Goal: Transaction & Acquisition: Download file/media

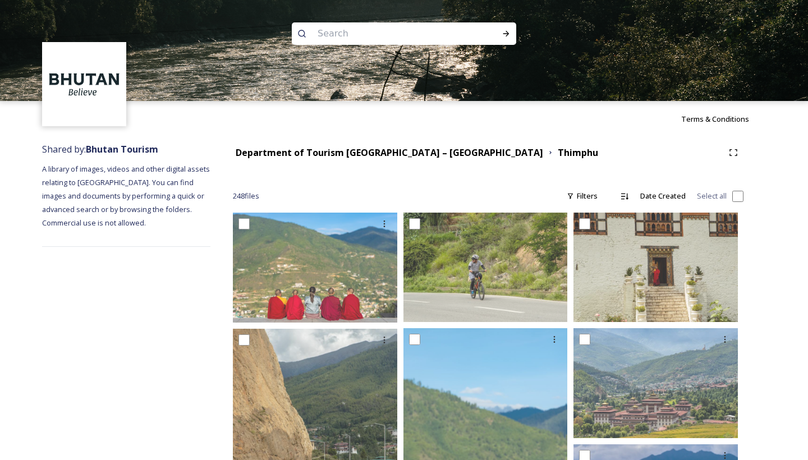
click at [334, 26] on input at bounding box center [389, 33] width 154 height 25
paste input "divine madman"
type input "divine madman"
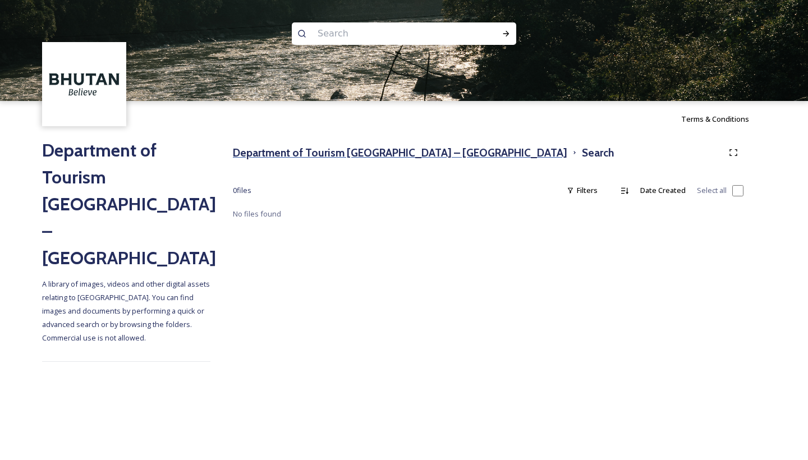
click at [348, 154] on h3 "Department of Tourism [GEOGRAPHIC_DATA] – [GEOGRAPHIC_DATA]" at bounding box center [400, 153] width 334 height 16
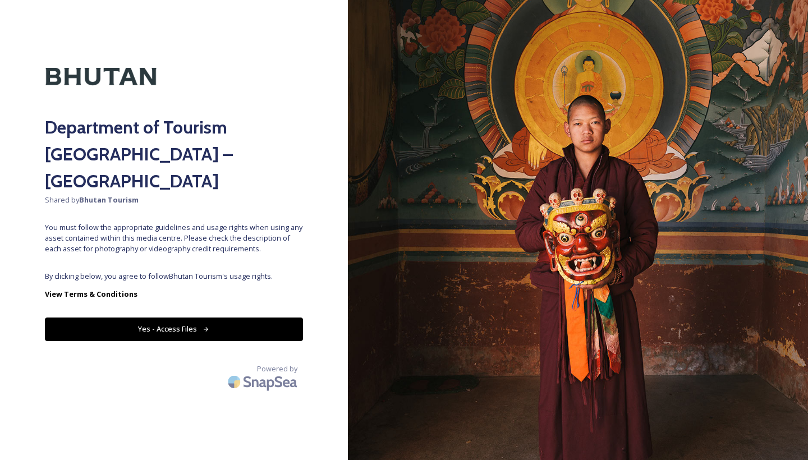
click at [171, 317] on button "Yes - Access Files" at bounding box center [174, 328] width 258 height 23
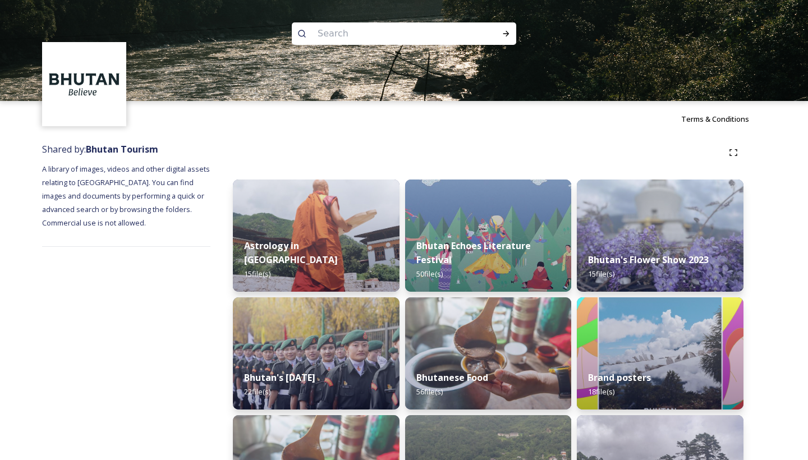
click at [369, 39] on input at bounding box center [389, 33] width 154 height 25
paste input "phalluses"
type input "phalluses"
click at [507, 34] on icon at bounding box center [506, 34] width 6 height 6
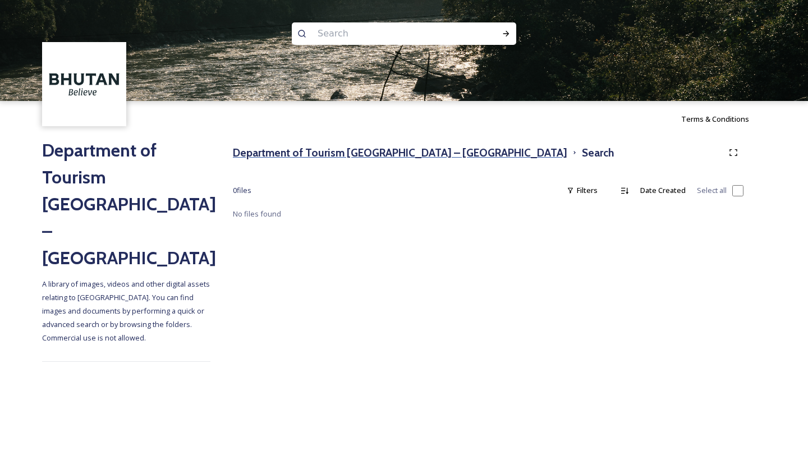
click at [294, 156] on h3 "Department of Tourism [GEOGRAPHIC_DATA] – [GEOGRAPHIC_DATA]" at bounding box center [400, 153] width 334 height 16
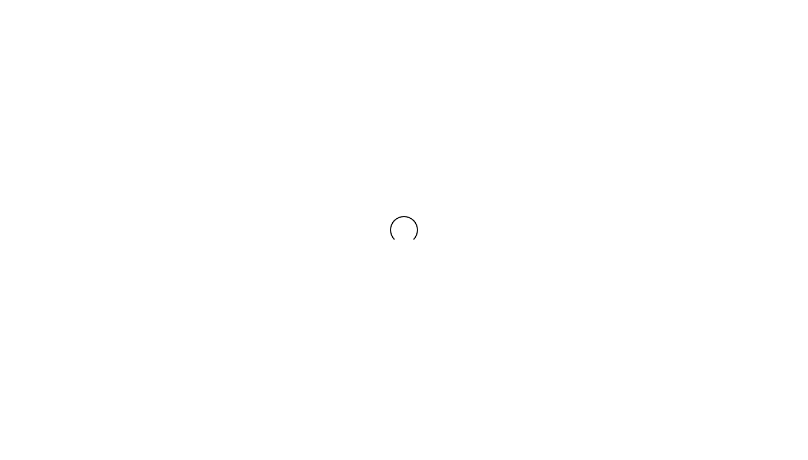
click at [294, 156] on div at bounding box center [404, 230] width 808 height 460
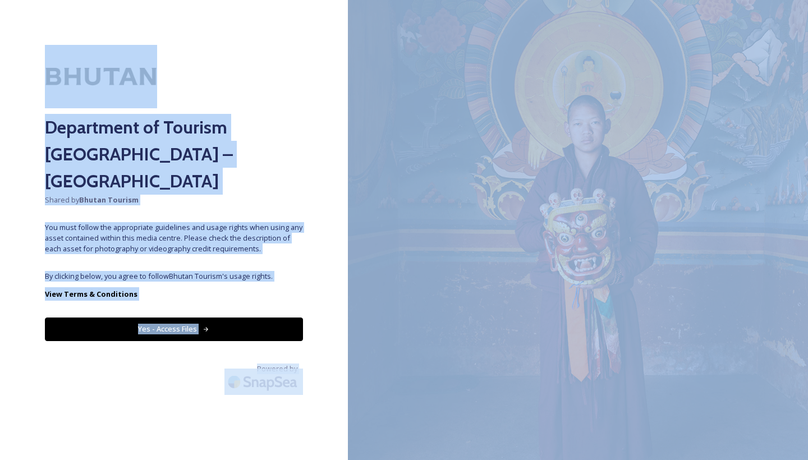
click at [178, 317] on button "Yes - Access Files" at bounding box center [174, 328] width 258 height 23
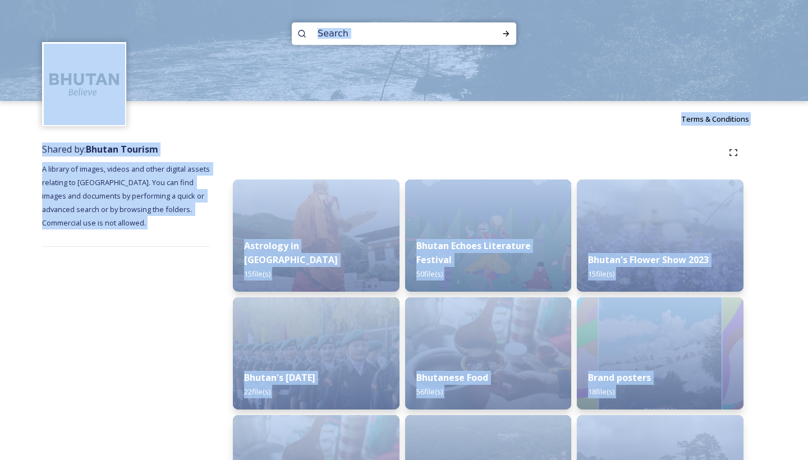
click at [486, 283] on div "Bhutan Echoes Literature Festival 50 file(s)" at bounding box center [488, 260] width 167 height 64
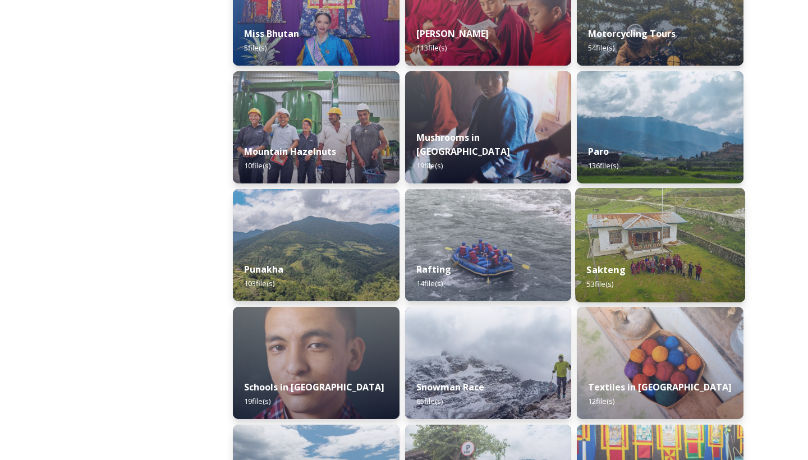
scroll to position [949, 0]
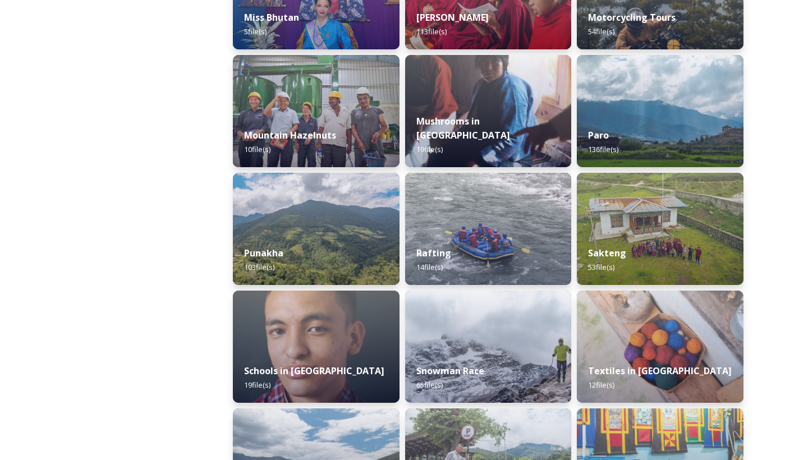
click at [402, 222] on div "Astrology in [GEOGRAPHIC_DATA] 15 file(s) [GEOGRAPHIC_DATA]'s [DATE] 22 file(s)…" at bounding box center [488, 287] width 510 height 2115
click at [380, 221] on img at bounding box center [316, 229] width 170 height 114
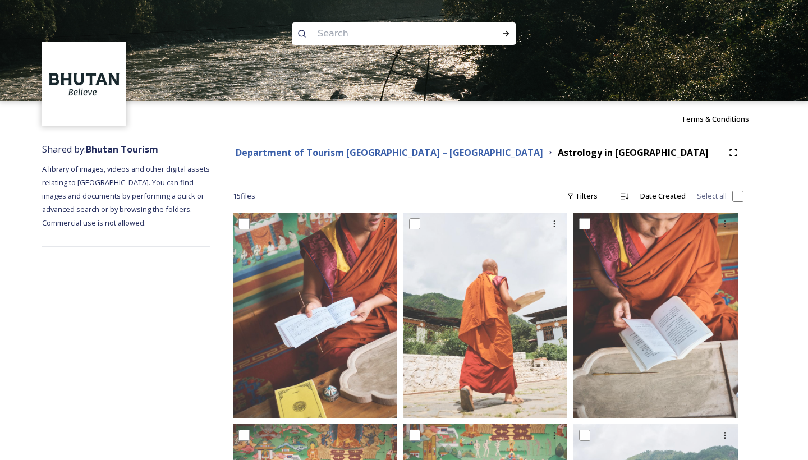
click at [402, 156] on strong "Department of Tourism [GEOGRAPHIC_DATA] – [GEOGRAPHIC_DATA]" at bounding box center [389, 152] width 307 height 12
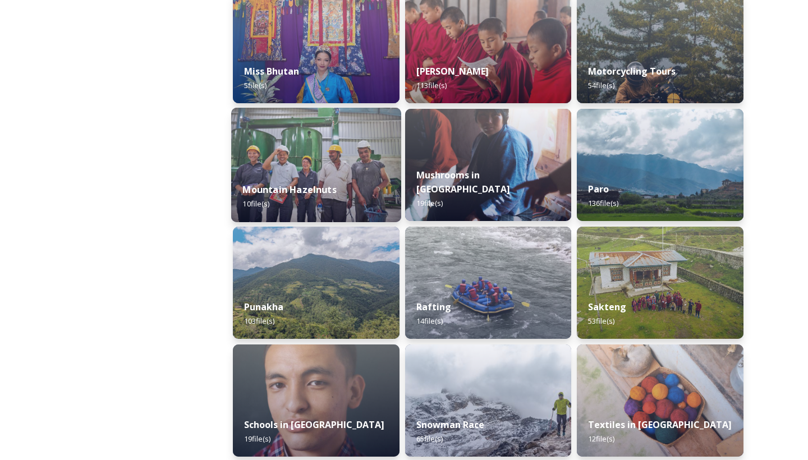
scroll to position [916, 0]
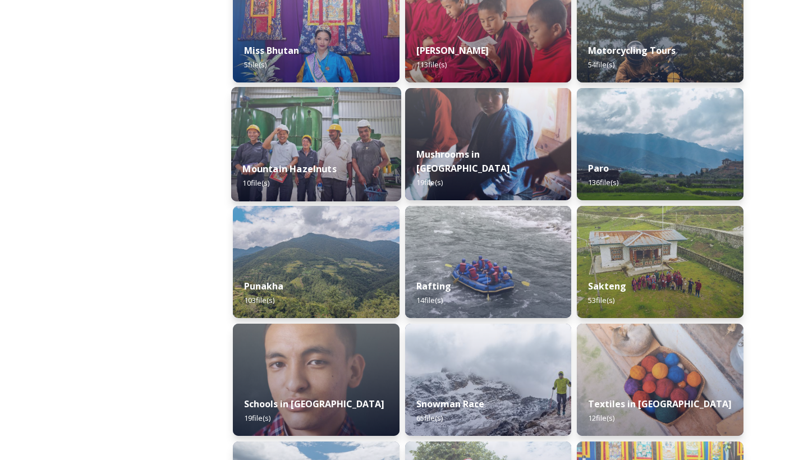
click at [392, 253] on img at bounding box center [316, 262] width 167 height 112
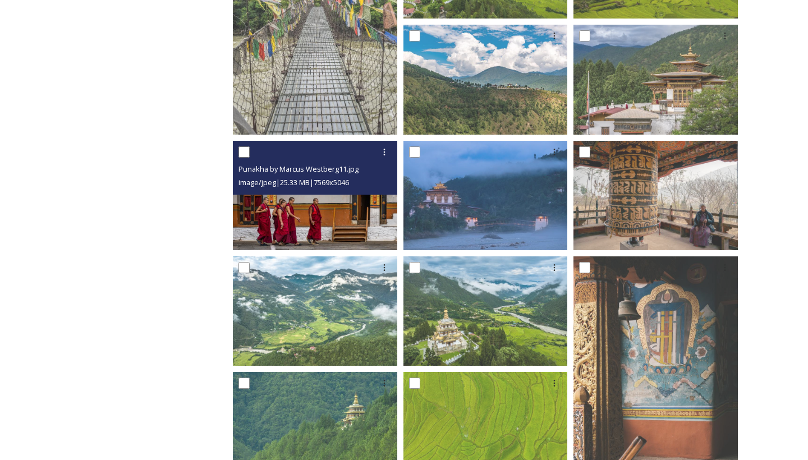
scroll to position [689, 0]
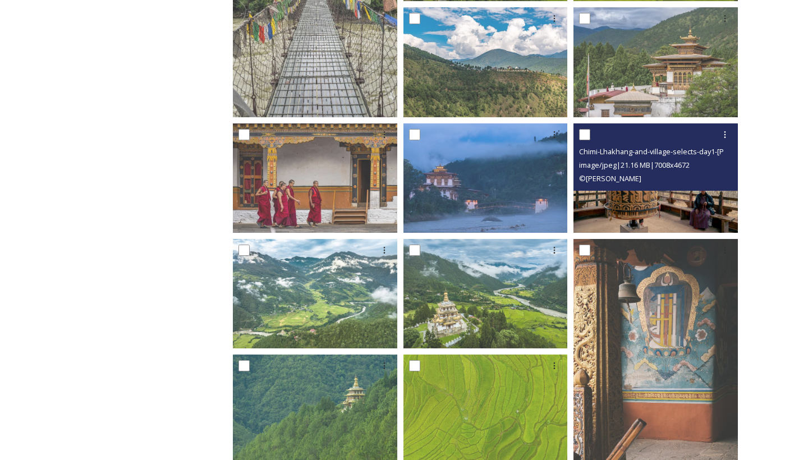
click at [599, 202] on img at bounding box center [655, 177] width 164 height 109
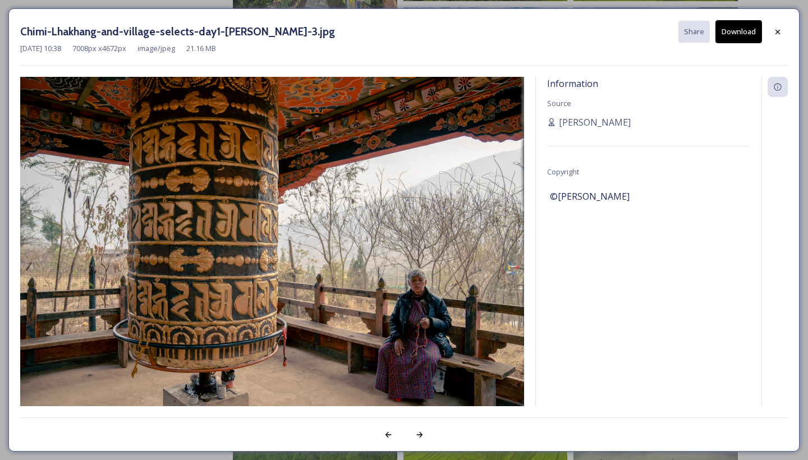
click at [721, 40] on button "Download" at bounding box center [738, 31] width 47 height 23
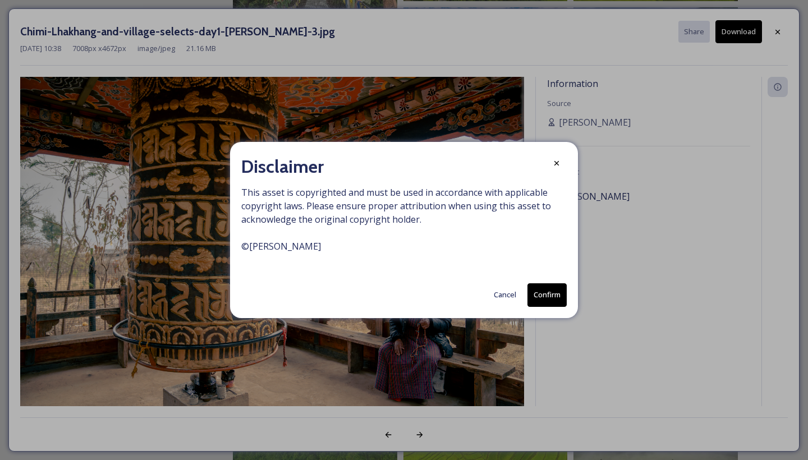
drag, startPoint x: 535, startPoint y: 278, endPoint x: 535, endPoint y: 286, distance: 7.9
click at [535, 278] on div "Disclaimer This asset is copyrighted and must be used in accordance with applic…" at bounding box center [404, 230] width 348 height 176
click at [535, 286] on button "Confirm" at bounding box center [546, 294] width 39 height 23
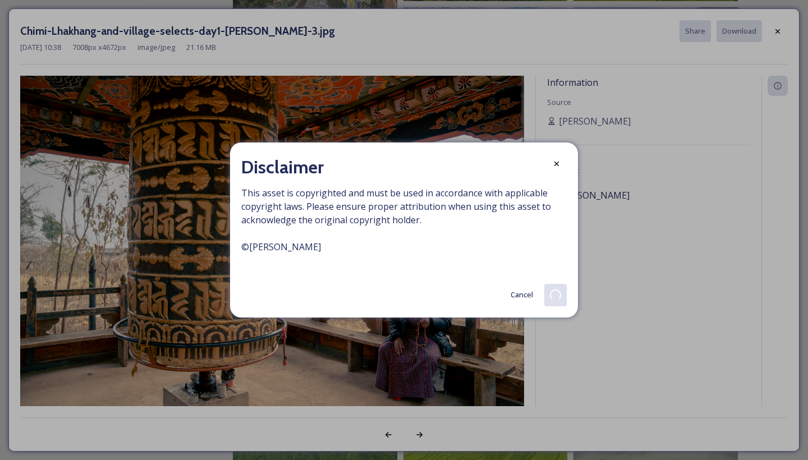
click at [535, 286] on button "Cancel" at bounding box center [522, 295] width 34 height 22
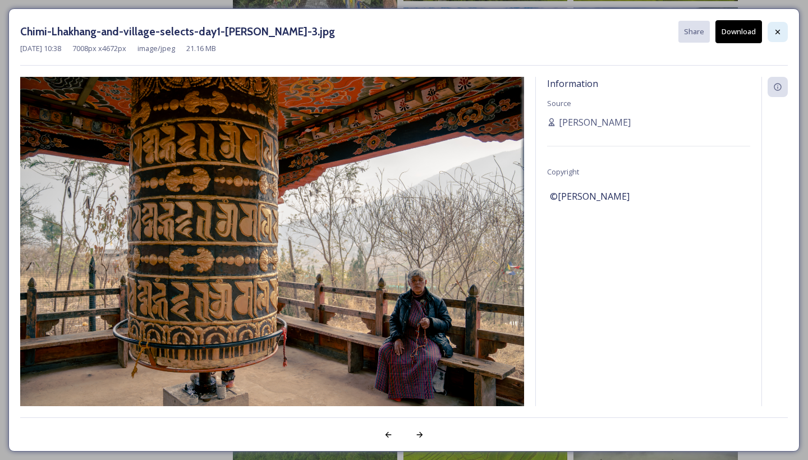
click at [775, 26] on div at bounding box center [777, 32] width 20 height 20
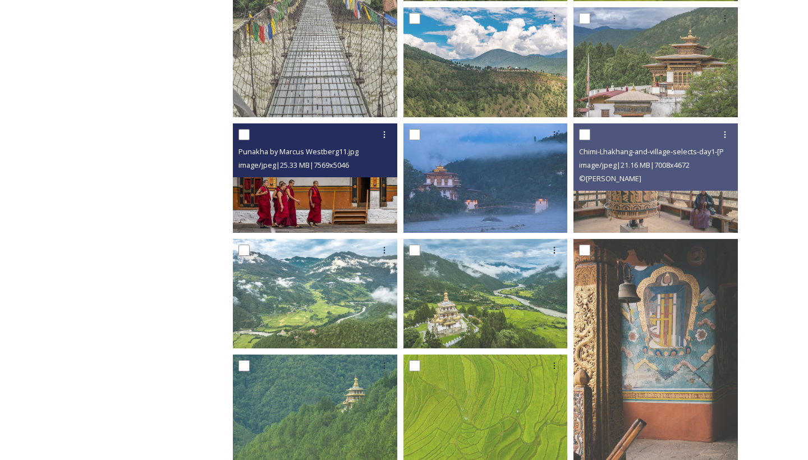
click at [376, 178] on img at bounding box center [315, 177] width 164 height 109
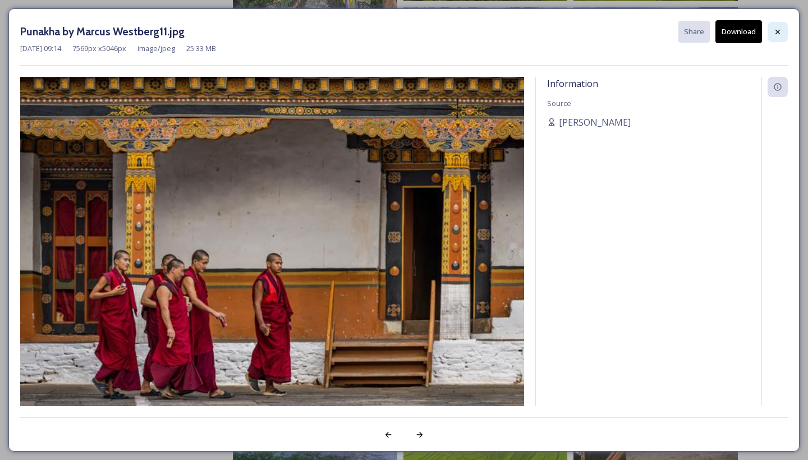
click at [780, 29] on icon at bounding box center [777, 31] width 9 height 9
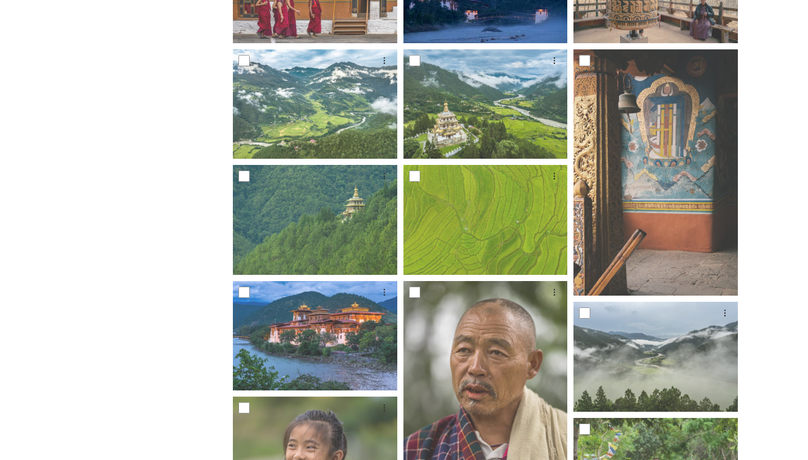
scroll to position [879, 0]
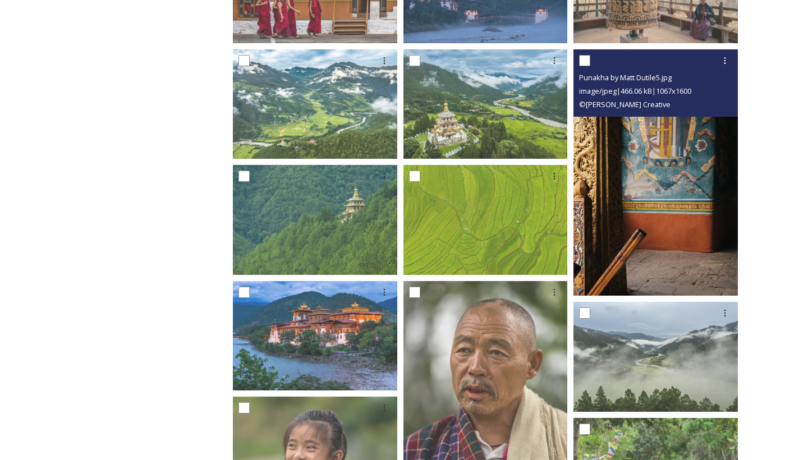
click at [595, 223] on img at bounding box center [655, 172] width 164 height 246
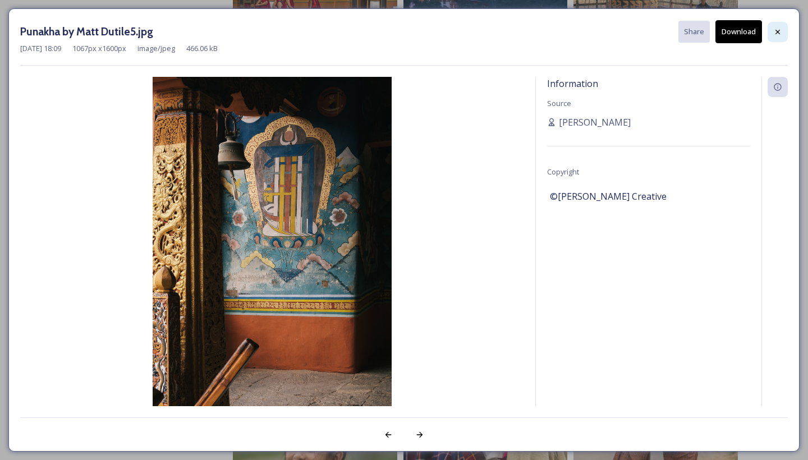
click at [777, 28] on icon at bounding box center [777, 31] width 9 height 9
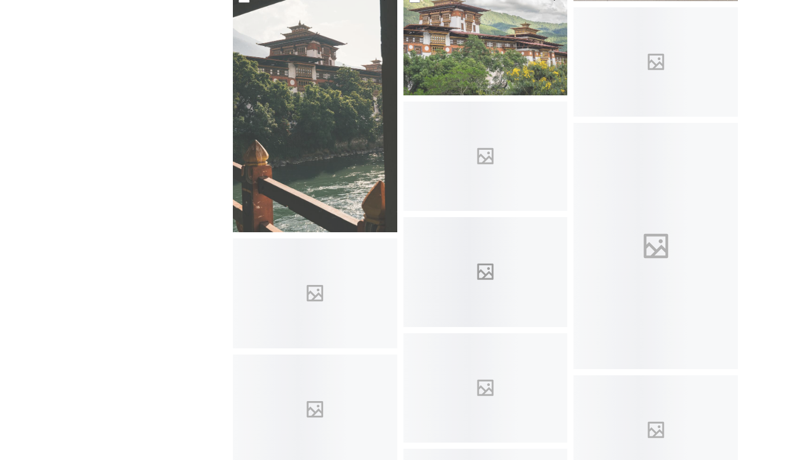
scroll to position [1562, 0]
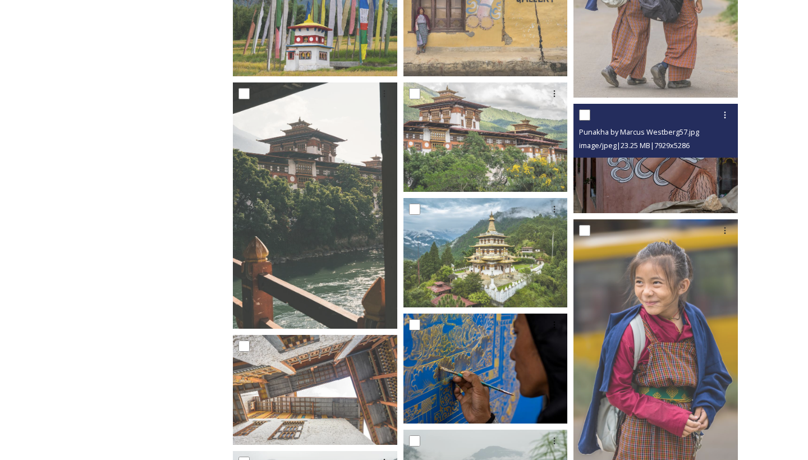
click at [617, 165] on img at bounding box center [655, 157] width 164 height 109
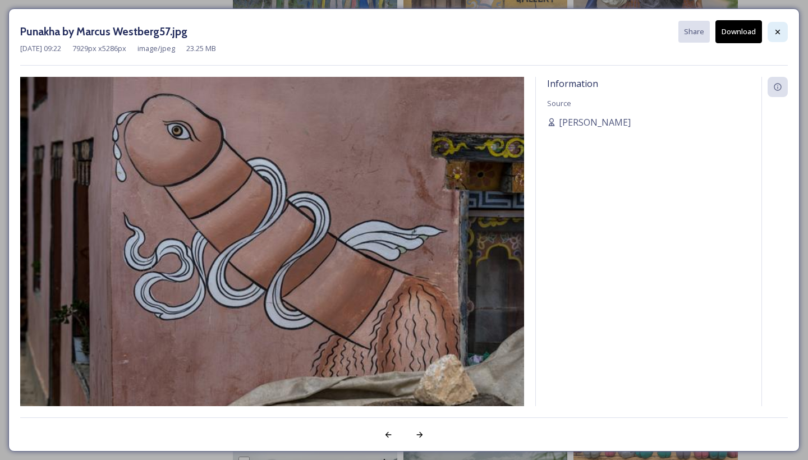
click at [775, 25] on div at bounding box center [777, 32] width 20 height 20
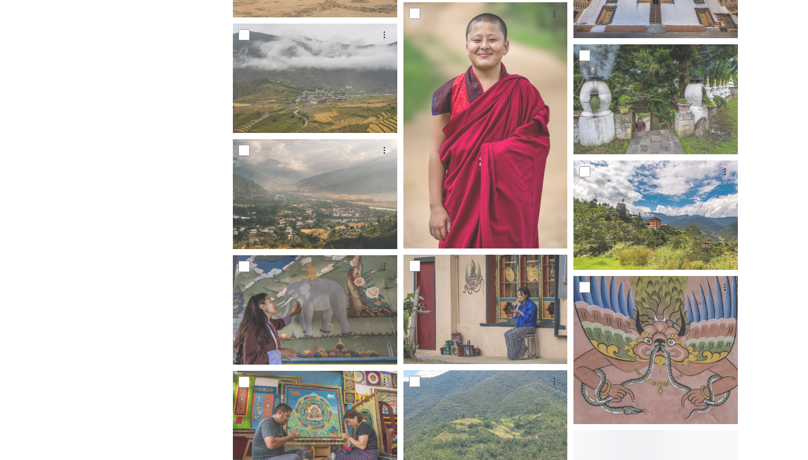
scroll to position [3168, 0]
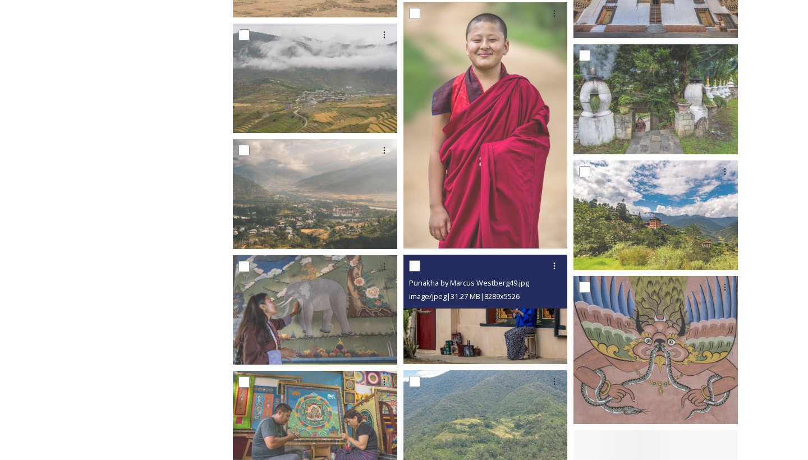
click at [450, 327] on img at bounding box center [485, 309] width 164 height 109
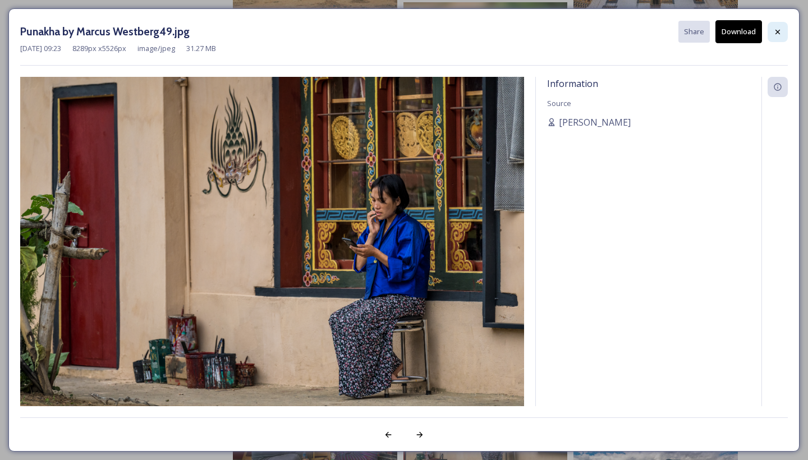
click at [780, 27] on icon at bounding box center [777, 31] width 9 height 9
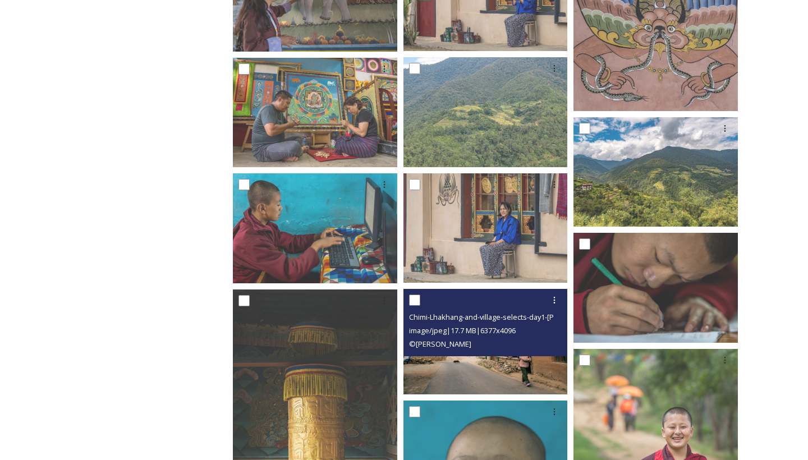
scroll to position [3624, 0]
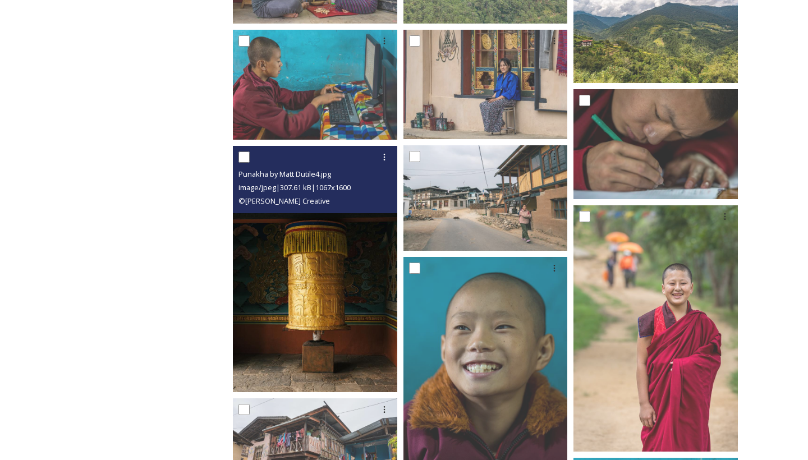
click at [320, 323] on img at bounding box center [315, 269] width 164 height 246
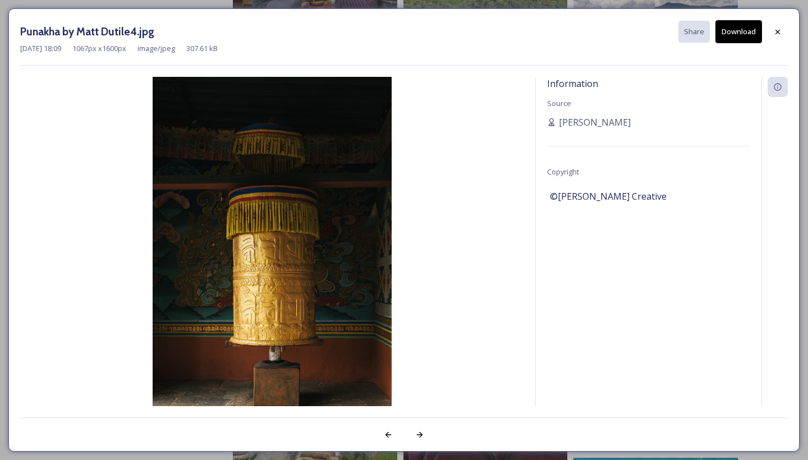
click at [761, 34] on button "Download" at bounding box center [738, 31] width 47 height 23
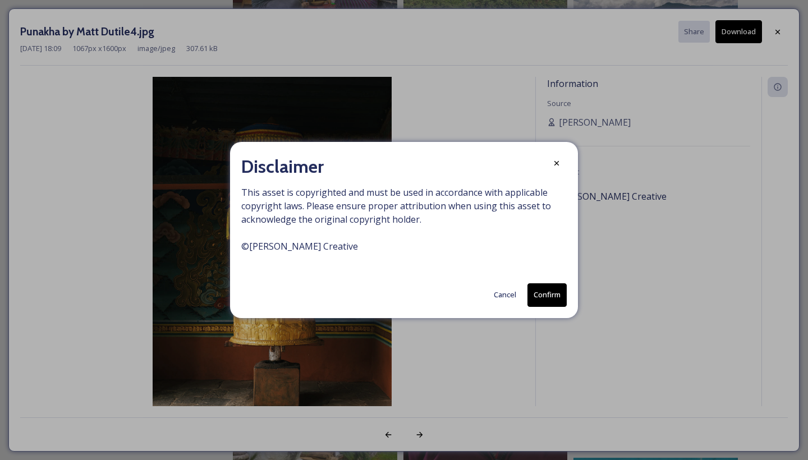
click at [544, 301] on button "Confirm" at bounding box center [546, 294] width 39 height 23
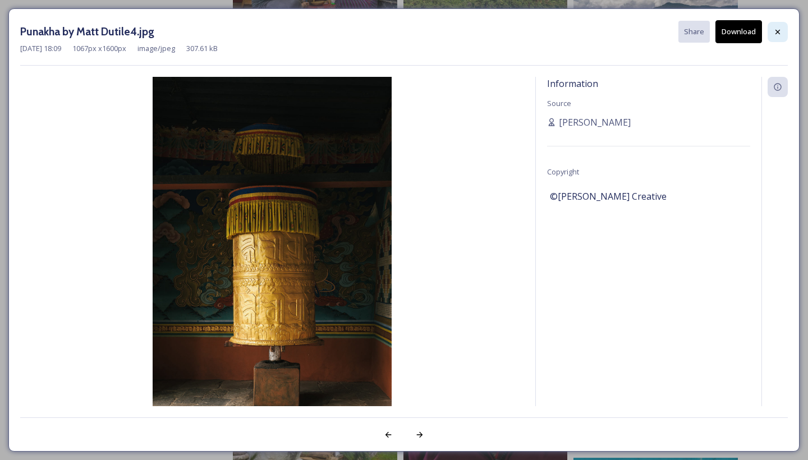
click at [777, 33] on icon at bounding box center [777, 31] width 9 height 9
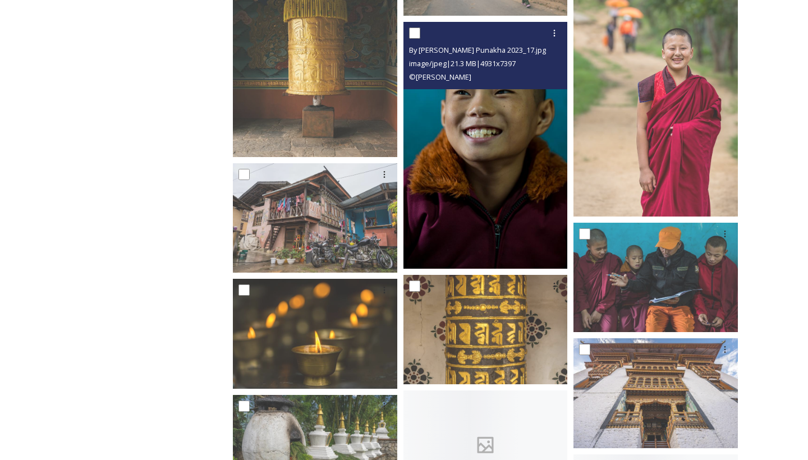
scroll to position [3859, 0]
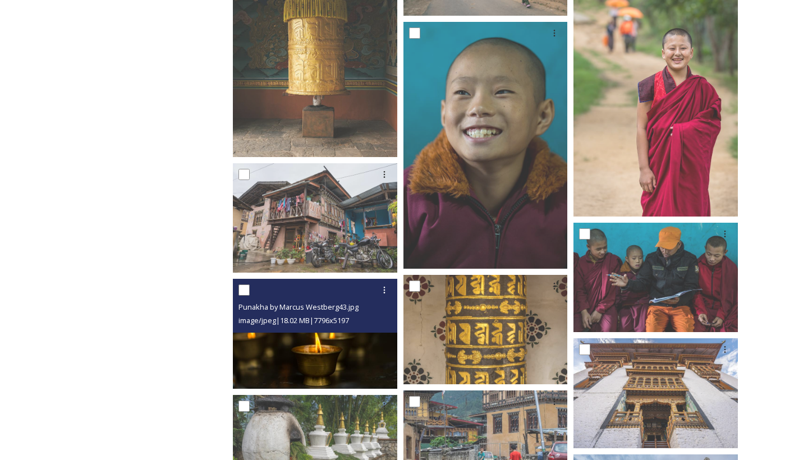
click at [316, 358] on img at bounding box center [315, 333] width 164 height 109
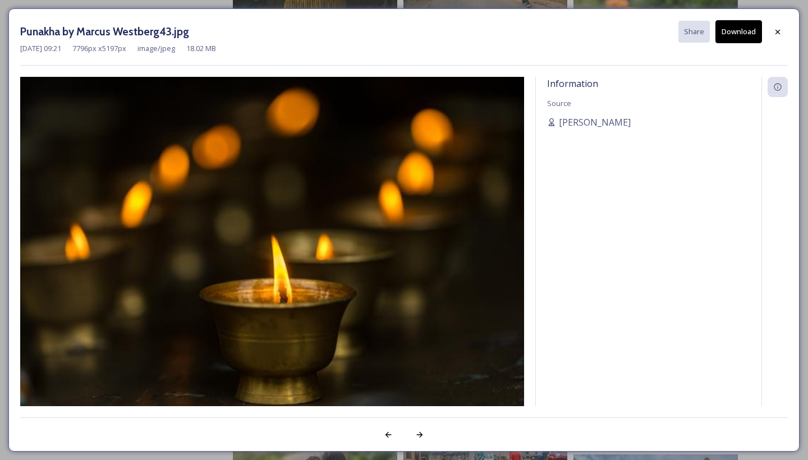
click at [740, 29] on button "Download" at bounding box center [738, 31] width 47 height 23
click at [776, 31] on icon at bounding box center [777, 31] width 9 height 9
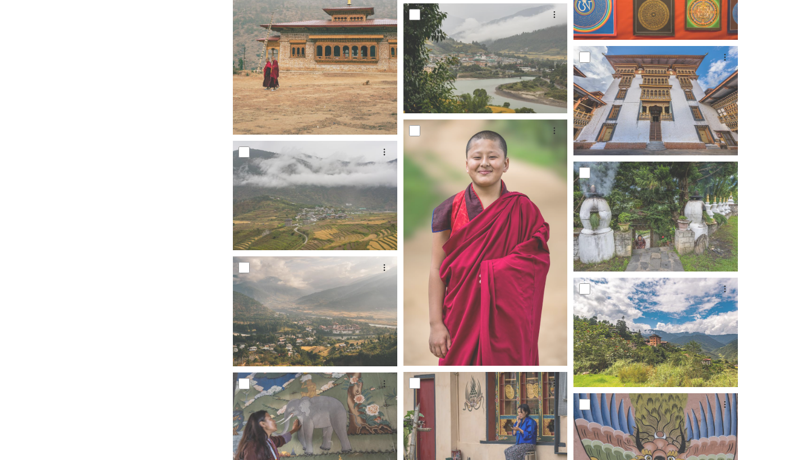
scroll to position [3049, 0]
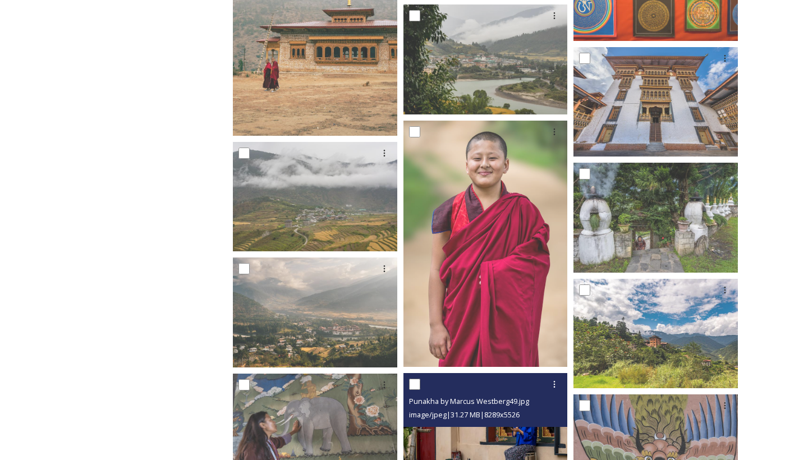
click at [438, 441] on img at bounding box center [485, 427] width 164 height 109
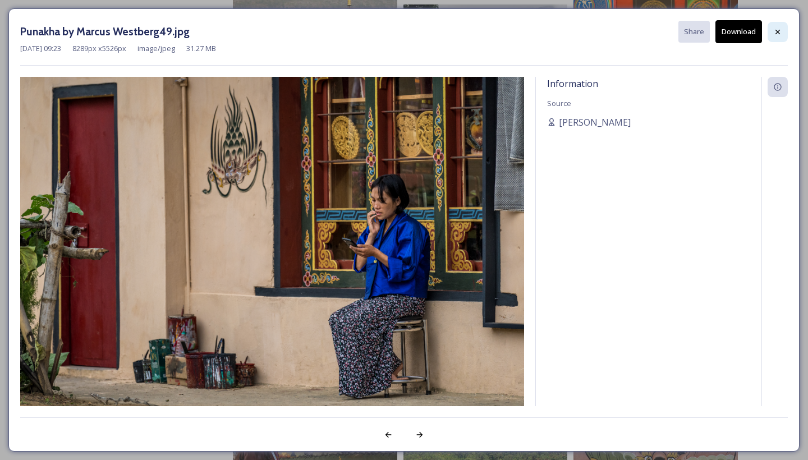
click at [775, 40] on div at bounding box center [777, 32] width 20 height 20
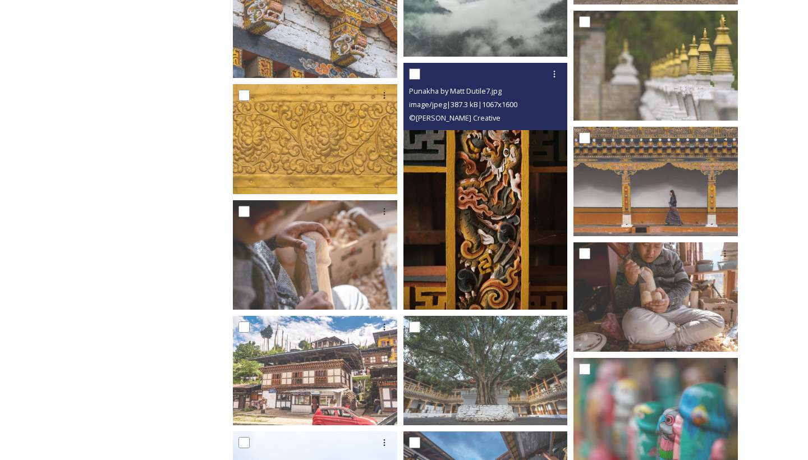
scroll to position [2504, 0]
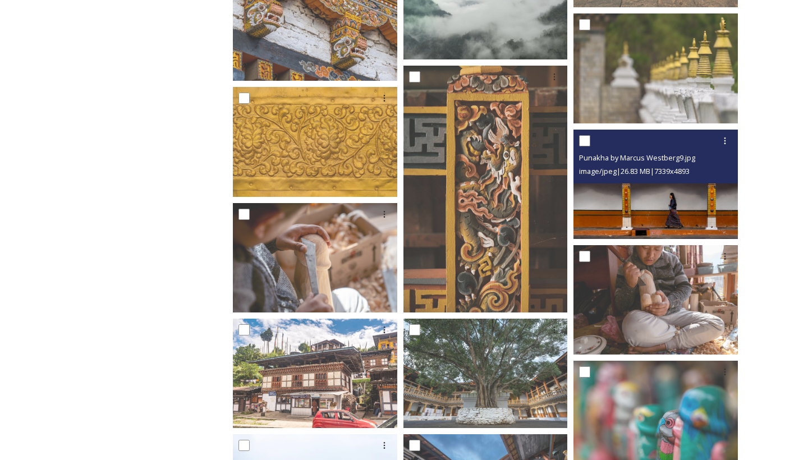
click at [684, 206] on img at bounding box center [655, 184] width 164 height 109
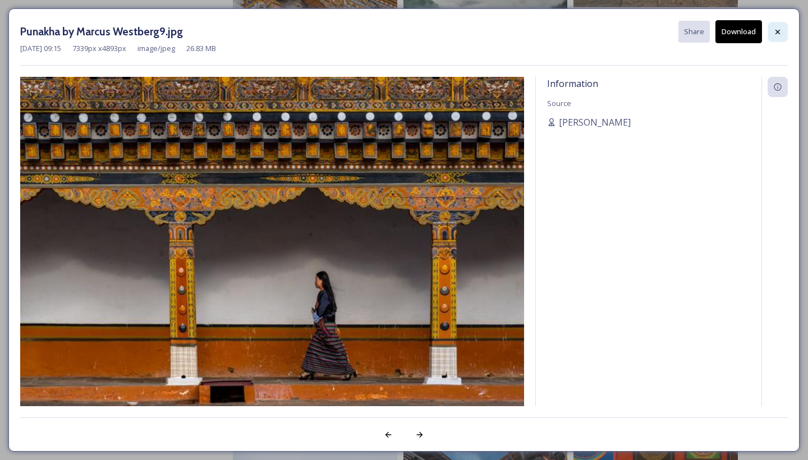
click at [776, 31] on icon at bounding box center [777, 31] width 9 height 9
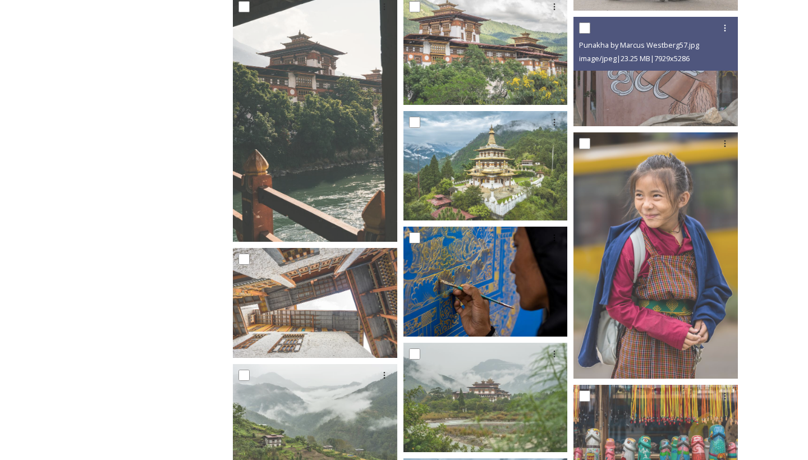
scroll to position [0, 0]
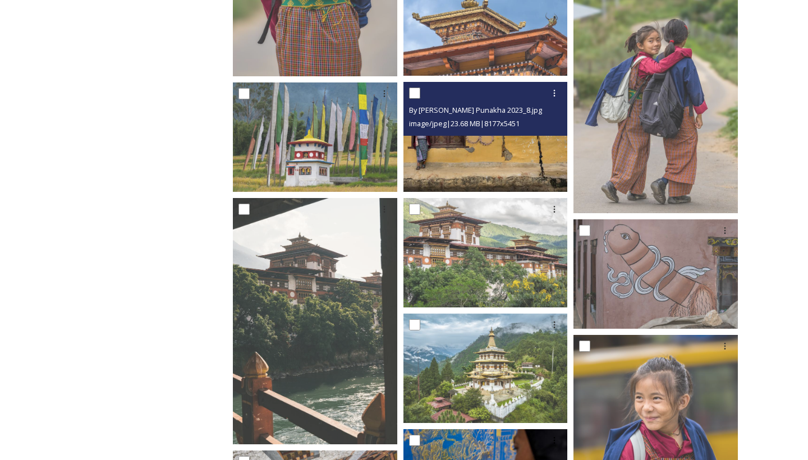
click at [484, 157] on img at bounding box center [485, 136] width 164 height 109
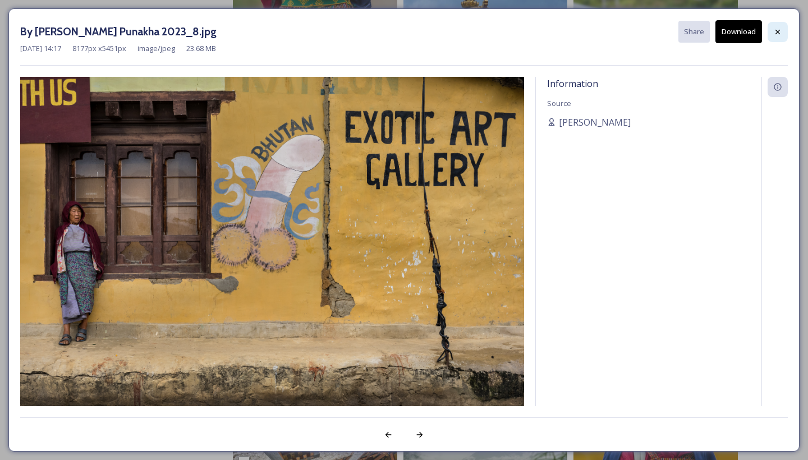
click at [776, 34] on icon at bounding box center [777, 31] width 9 height 9
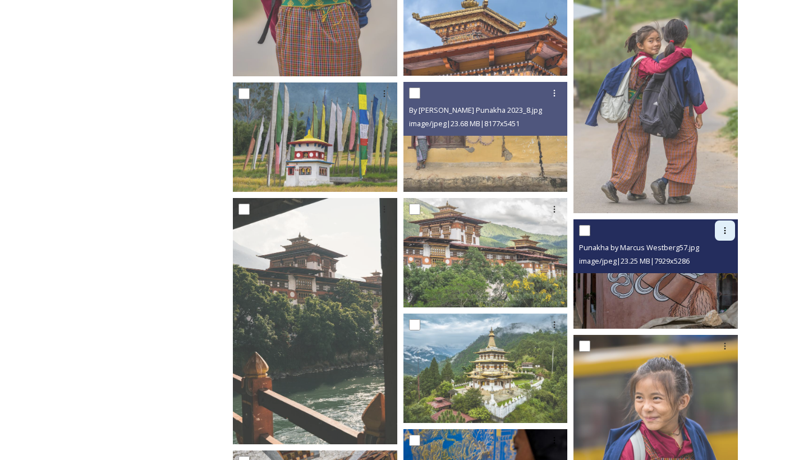
click at [727, 229] on icon at bounding box center [724, 230] width 9 height 9
click at [696, 274] on span "Download" at bounding box center [711, 276] width 34 height 11
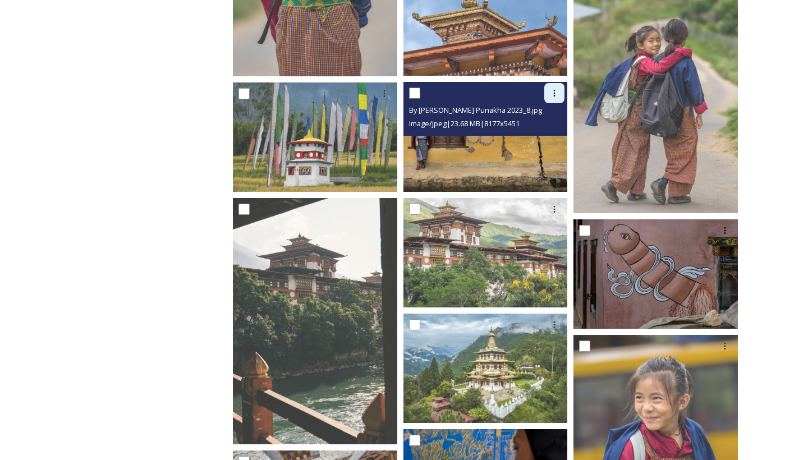
click at [548, 90] on div at bounding box center [554, 93] width 20 height 20
click at [539, 144] on span "Download" at bounding box center [541, 140] width 34 height 11
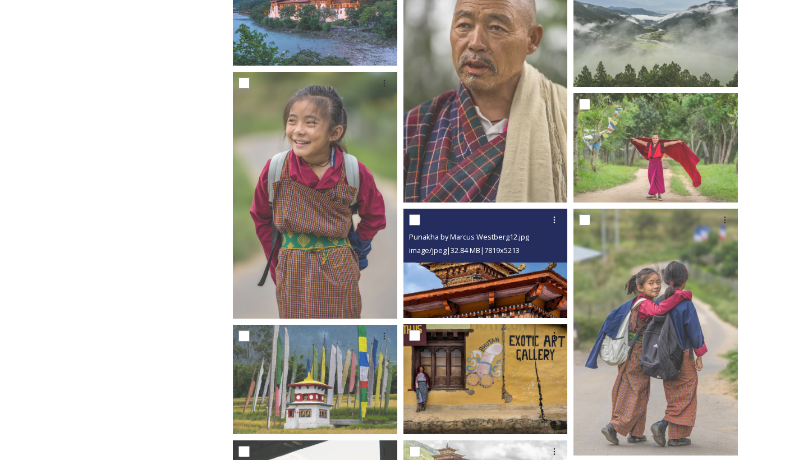
scroll to position [1200, 0]
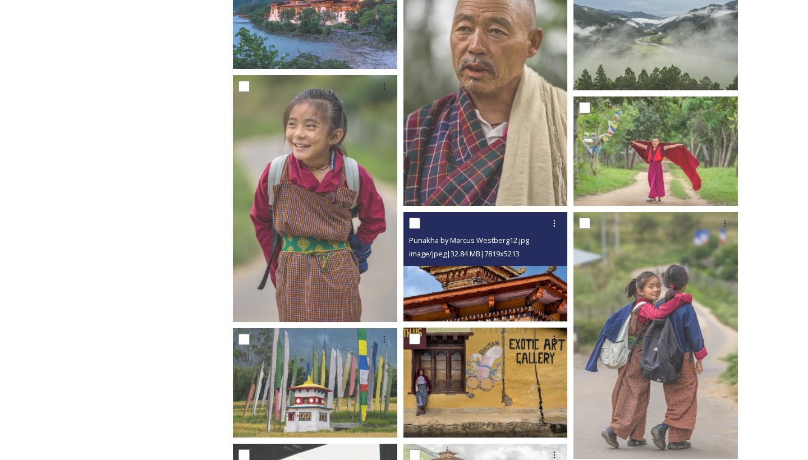
click at [431, 314] on img at bounding box center [485, 266] width 164 height 109
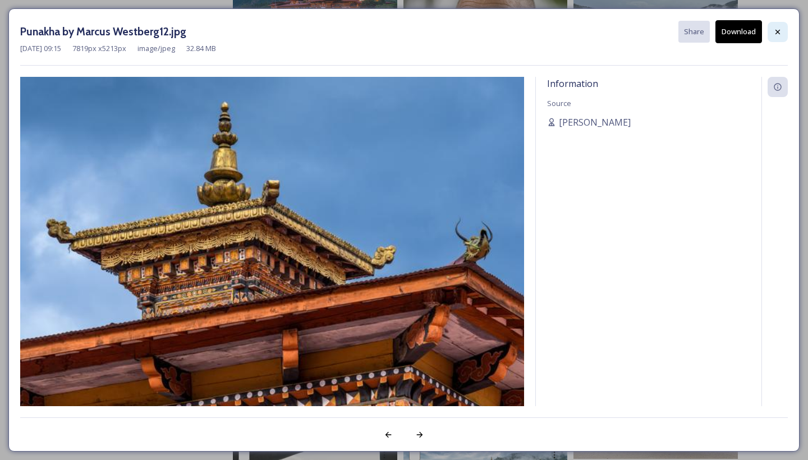
click at [775, 25] on div at bounding box center [777, 32] width 20 height 20
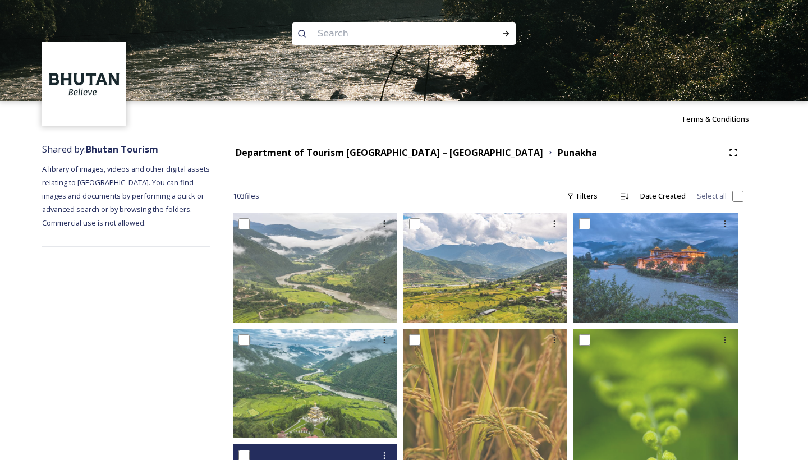
scroll to position [0, 0]
click at [329, 43] on input at bounding box center [389, 33] width 154 height 25
type input "[PERSON_NAME]"
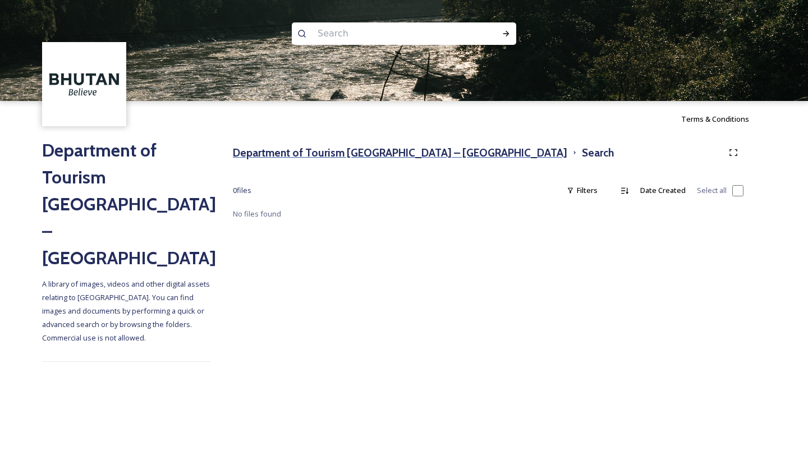
click at [301, 145] on h3 "Department of Tourism [GEOGRAPHIC_DATA] – [GEOGRAPHIC_DATA]" at bounding box center [400, 153] width 334 height 16
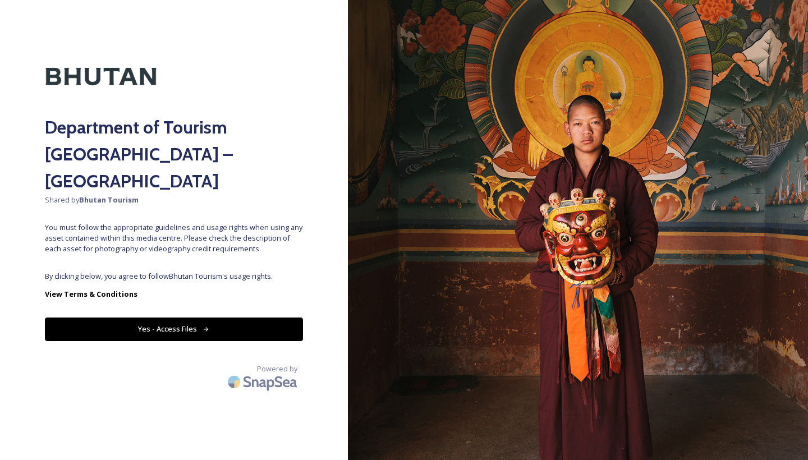
click at [271, 235] on div "Department of Tourism [GEOGRAPHIC_DATA] – Brand Centre Shared by Bhutan Tourism…" at bounding box center [174, 230] width 348 height 370
click at [237, 317] on button "Yes - Access Files" at bounding box center [174, 328] width 258 height 23
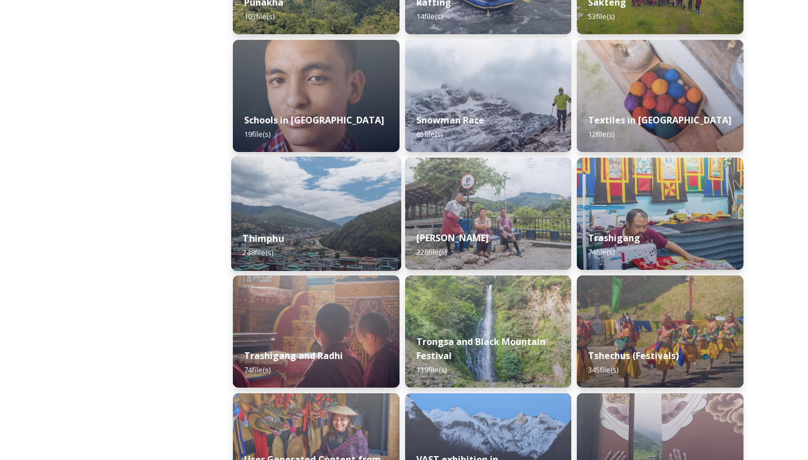
scroll to position [1158, 0]
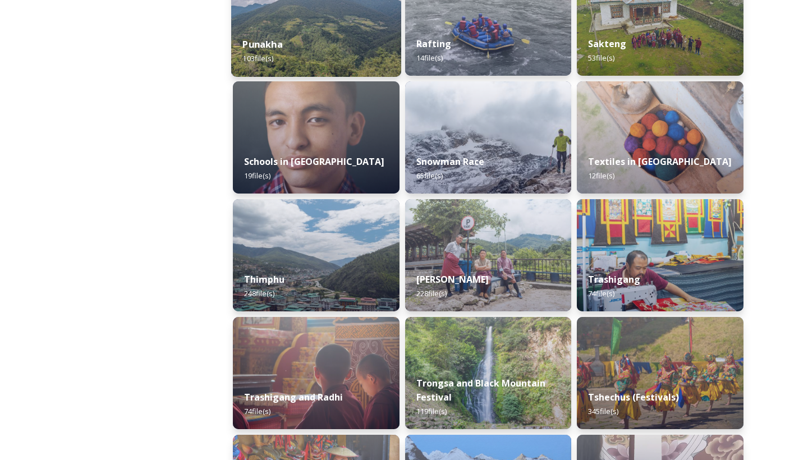
click at [339, 28] on div "Punakha 103 file(s)" at bounding box center [316, 51] width 170 height 51
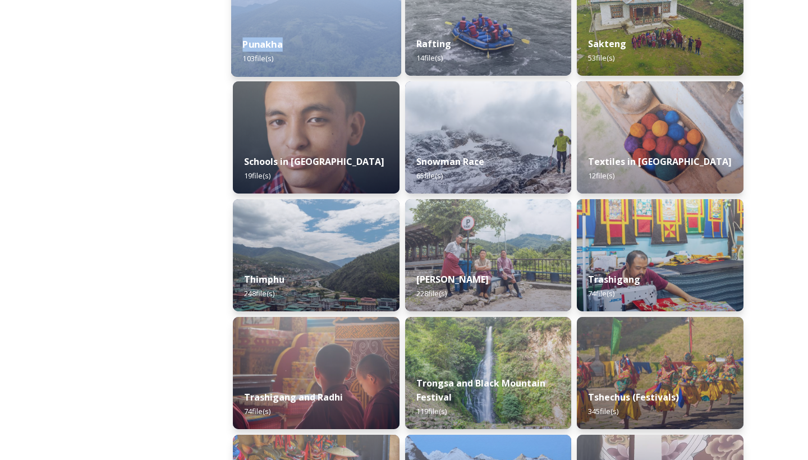
click at [339, 28] on div "Punakha 103 file(s)" at bounding box center [316, 51] width 170 height 51
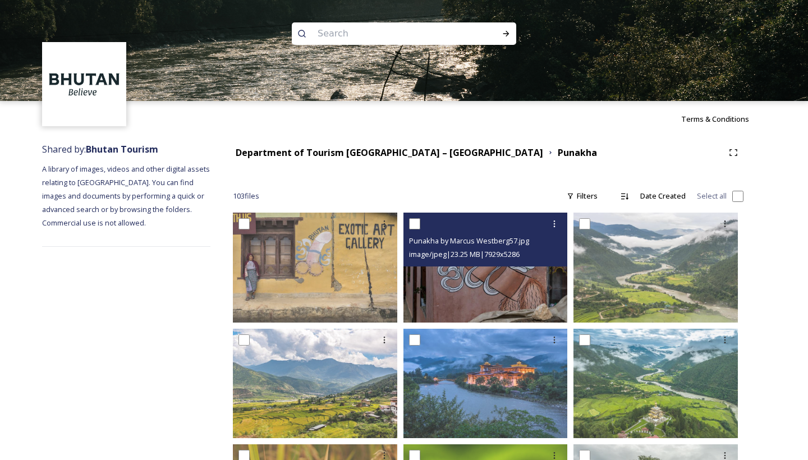
click at [500, 300] on img at bounding box center [485, 267] width 164 height 109
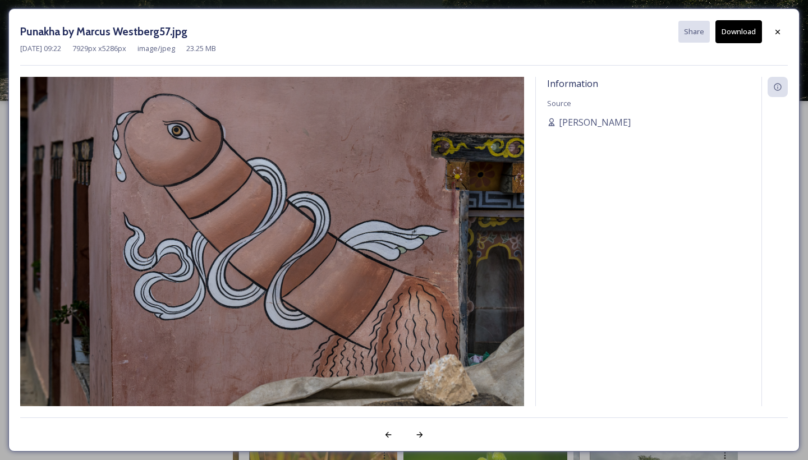
click at [739, 28] on button "Download" at bounding box center [738, 31] width 47 height 23
click at [772, 32] on div at bounding box center [777, 32] width 20 height 20
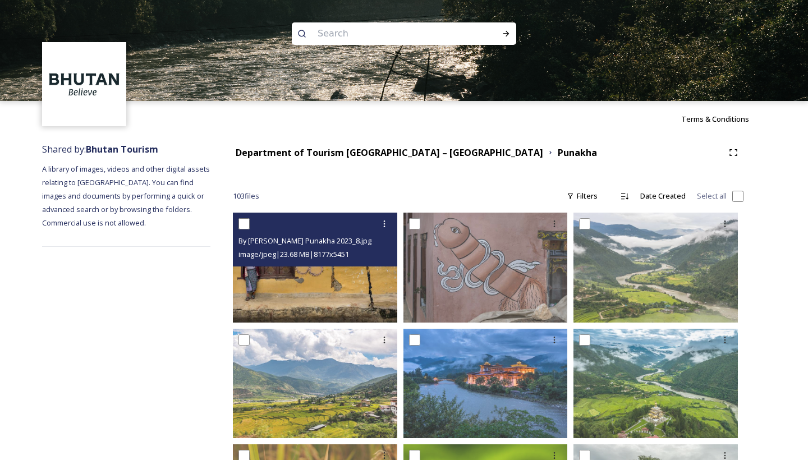
click at [299, 274] on img at bounding box center [315, 267] width 164 height 109
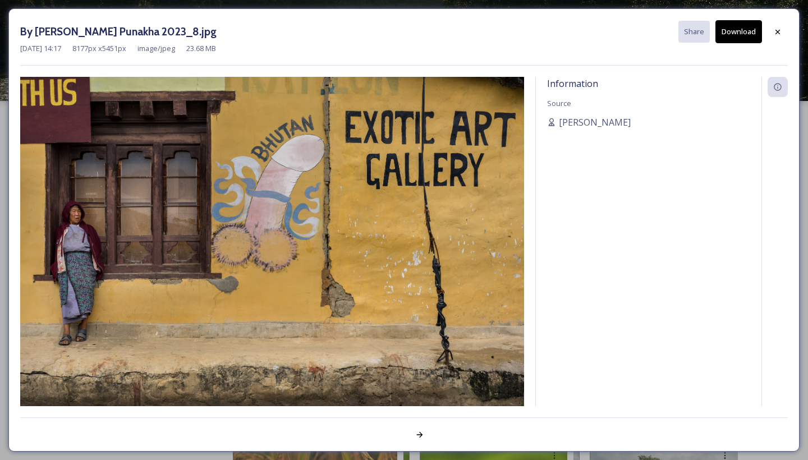
click at [737, 33] on button "Download" at bounding box center [738, 31] width 47 height 23
click at [779, 34] on icon at bounding box center [777, 31] width 9 height 9
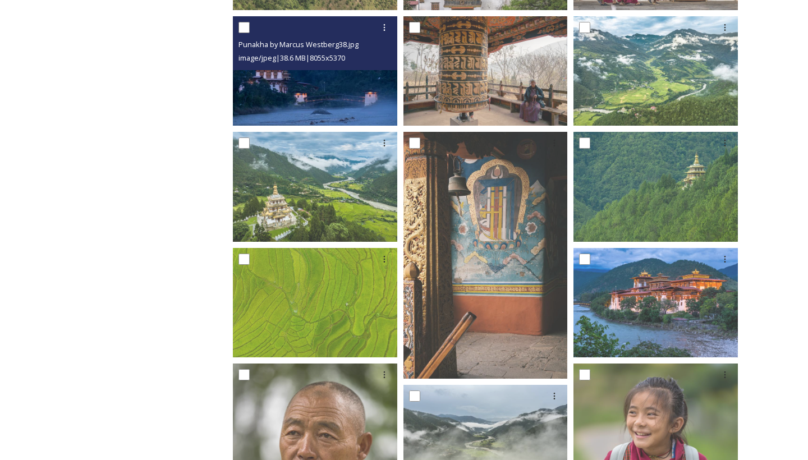
scroll to position [912, 0]
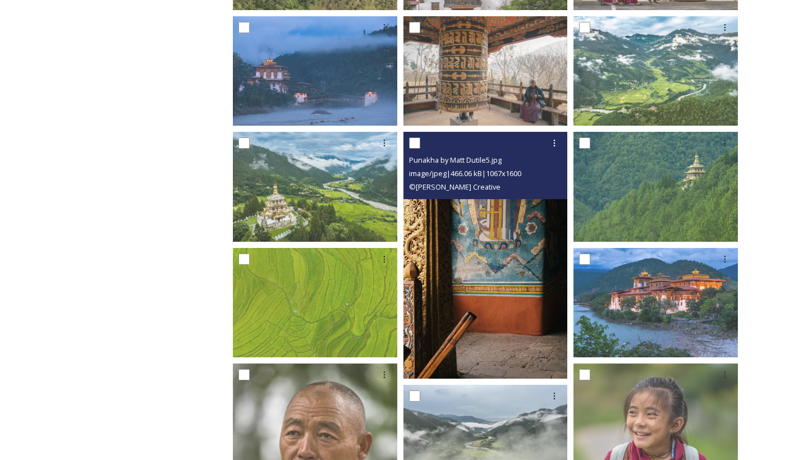
click at [424, 229] on img at bounding box center [485, 255] width 164 height 246
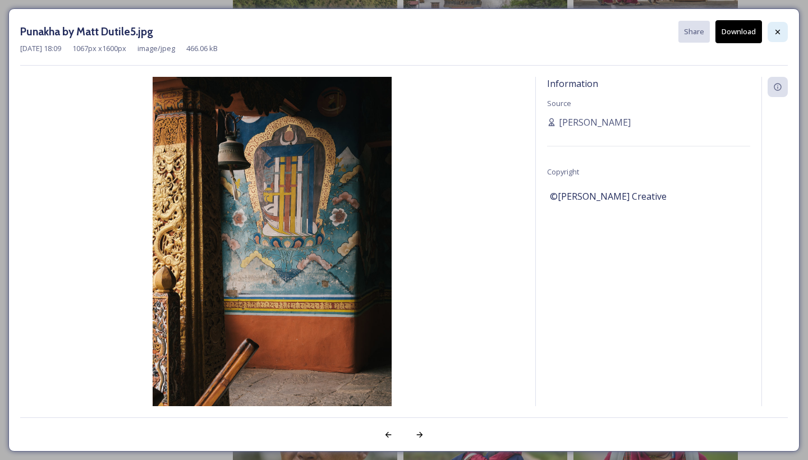
click at [784, 28] on div at bounding box center [777, 32] width 20 height 20
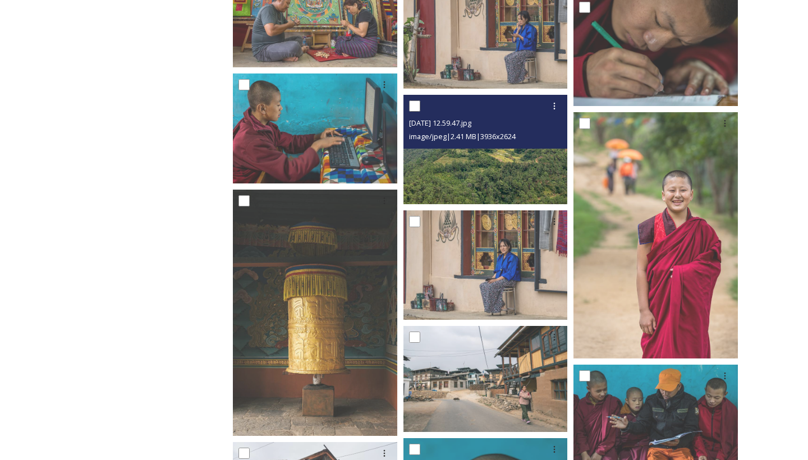
scroll to position [3581, 0]
